Goal: Information Seeking & Learning: Learn about a topic

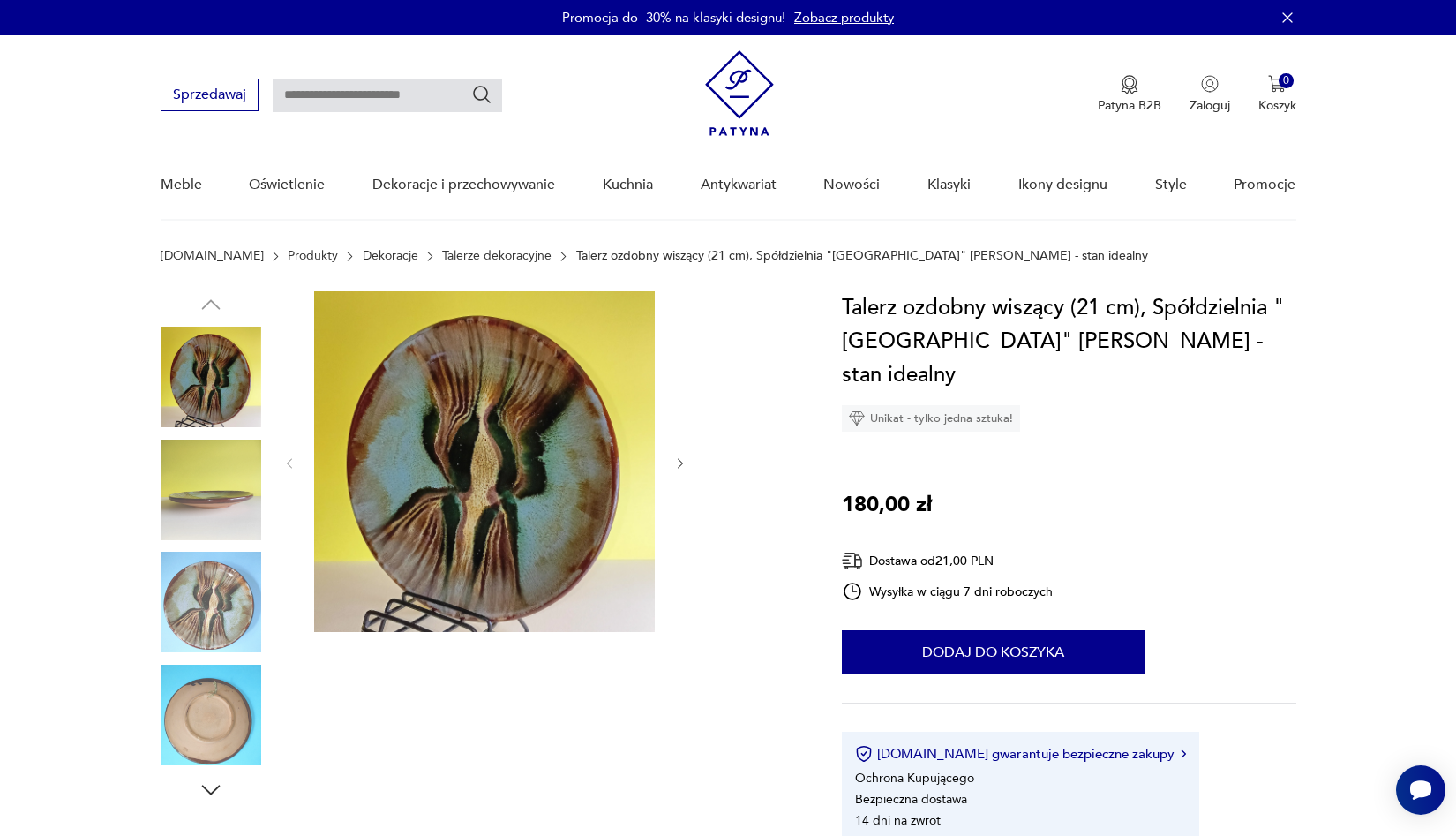
click at [201, 380] on img at bounding box center [211, 377] width 101 height 101
click at [684, 466] on icon "button" at bounding box center [680, 464] width 15 height 15
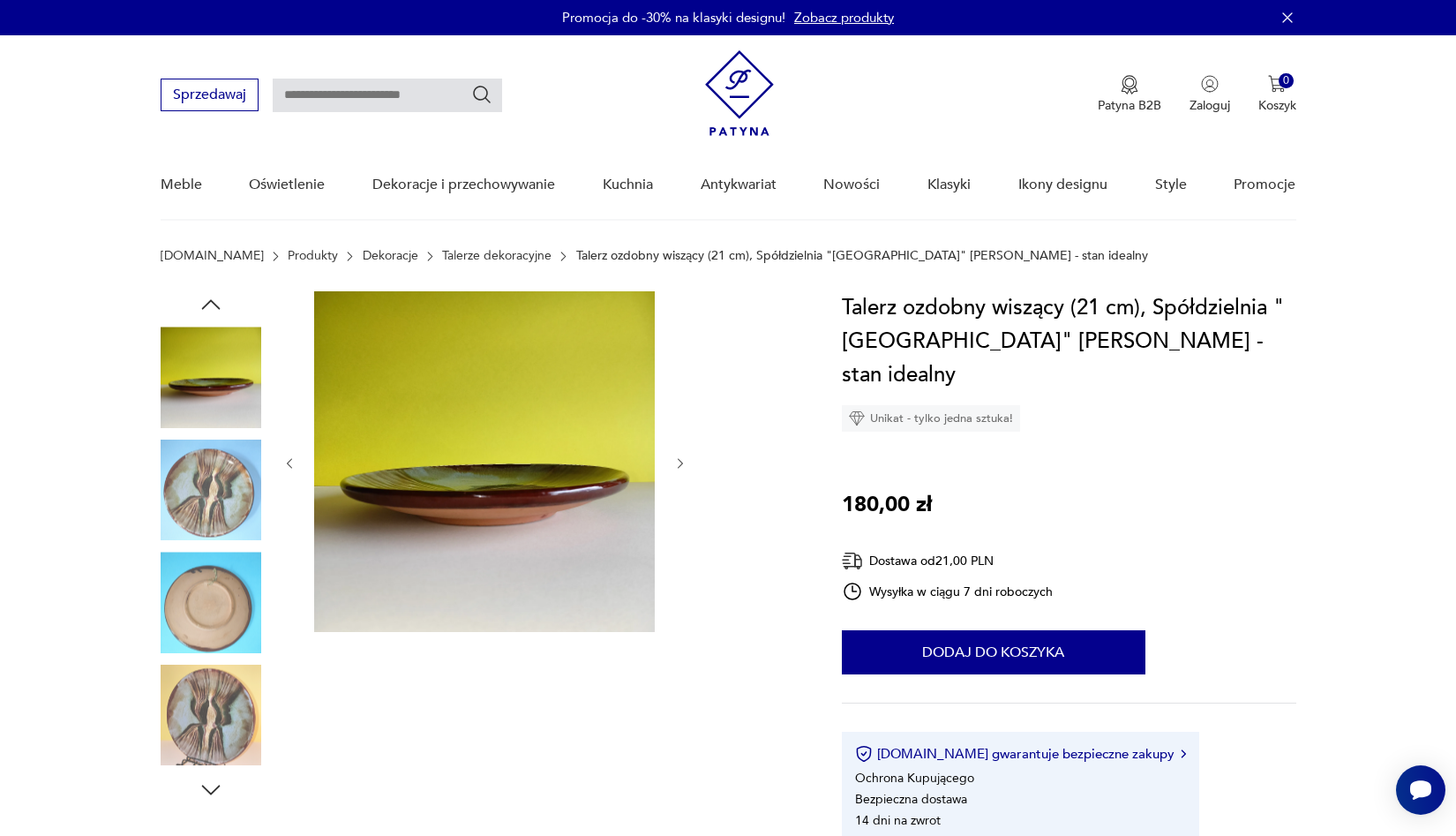
click at [682, 466] on icon "button" at bounding box center [680, 464] width 15 height 15
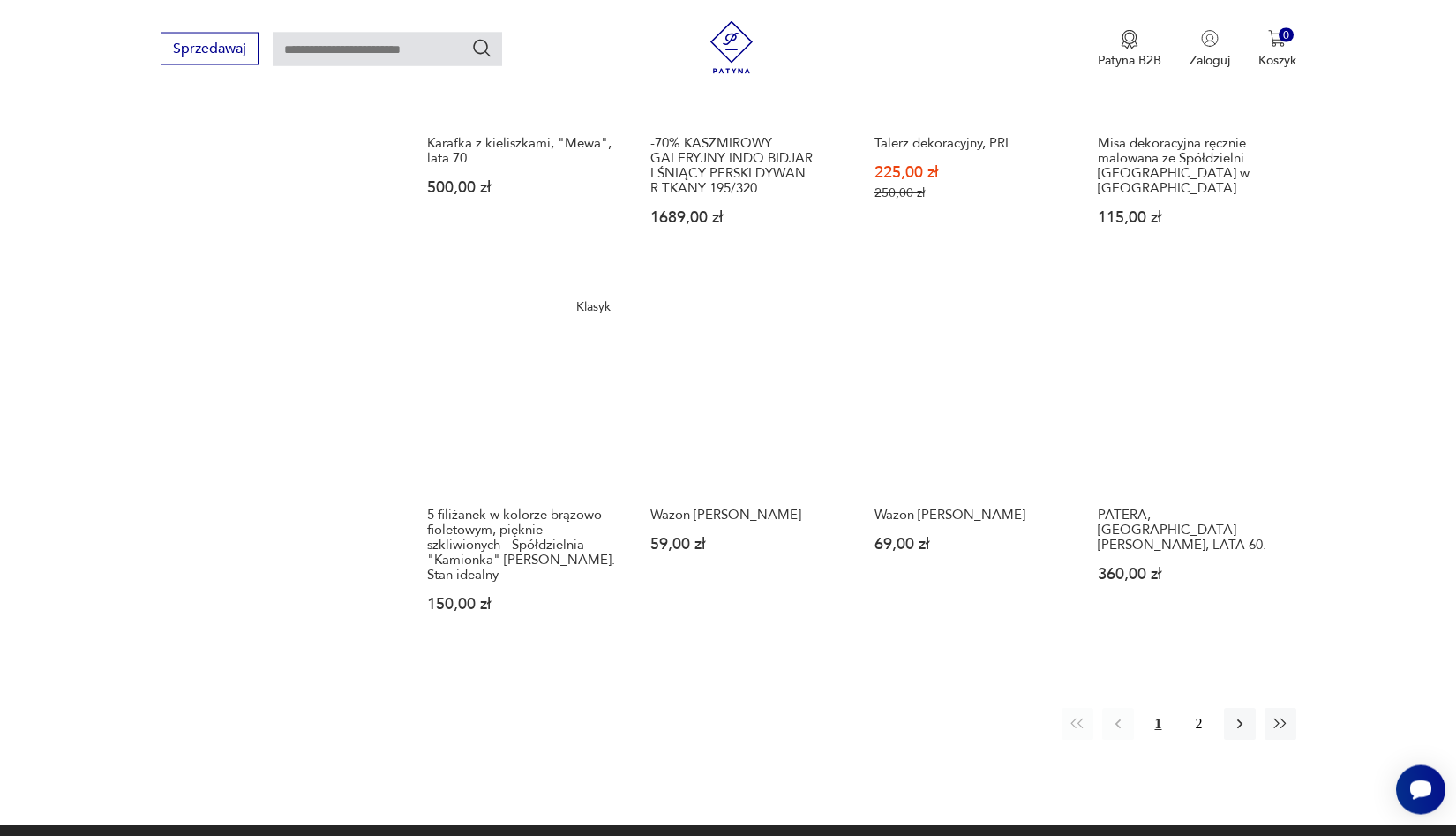
scroll to position [1417, 0]
